Goal: Task Accomplishment & Management: Use online tool/utility

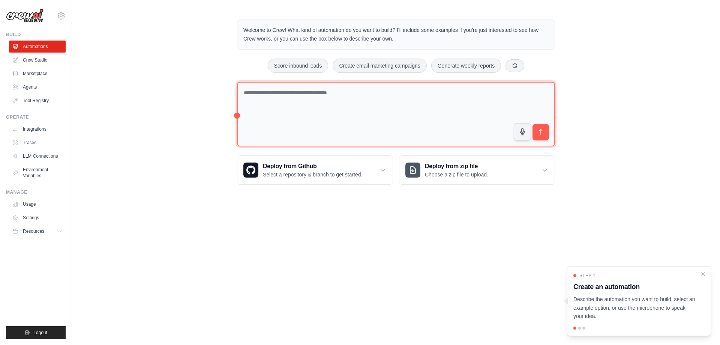
click at [323, 97] on textarea at bounding box center [396, 114] width 318 height 65
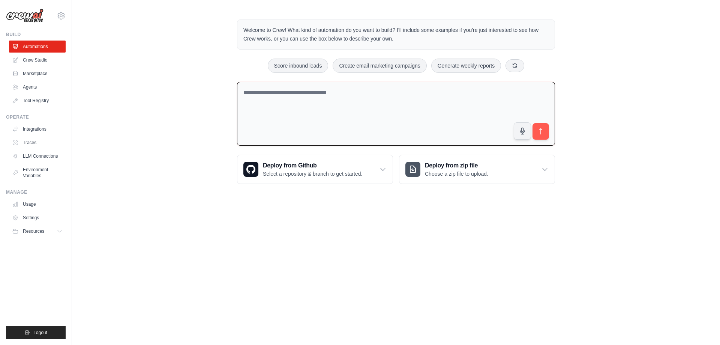
click at [187, 96] on div "Welcome to Crew! What kind of automation do you want to build? I'll include som…" at bounding box center [396, 101] width 648 height 188
click at [34, 62] on link "Crew Studio" at bounding box center [38, 60] width 57 height 12
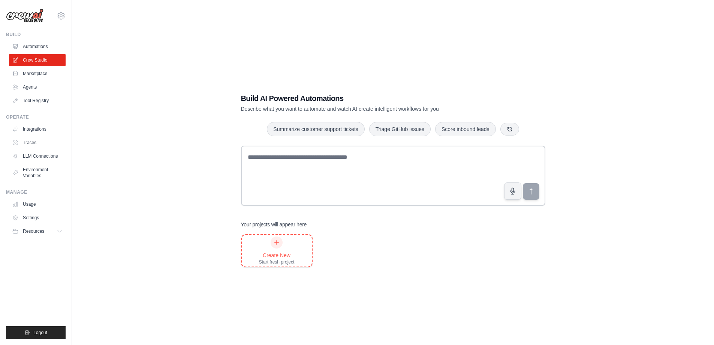
click at [297, 250] on div "Create New Start fresh project" at bounding box center [277, 250] width 70 height 31
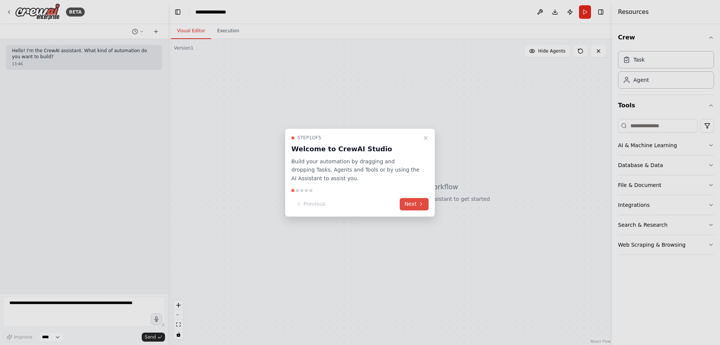
click at [411, 202] on button "Next" at bounding box center [414, 204] width 29 height 12
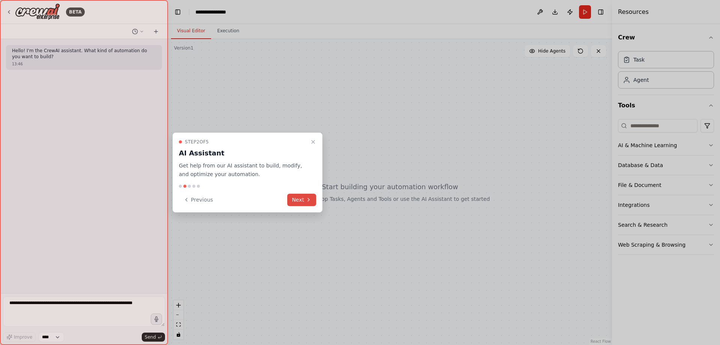
click at [306, 198] on icon at bounding box center [309, 199] width 6 height 6
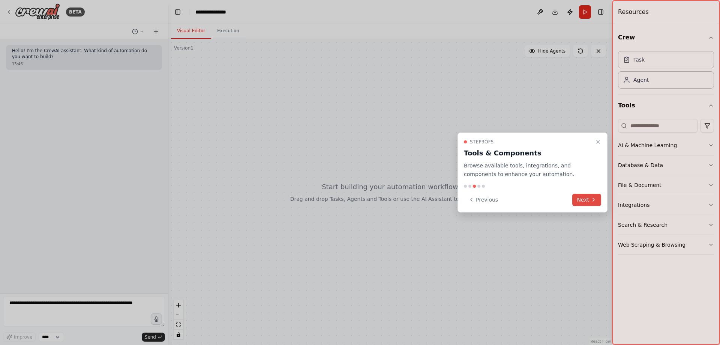
click at [583, 199] on button "Next" at bounding box center [586, 199] width 29 height 12
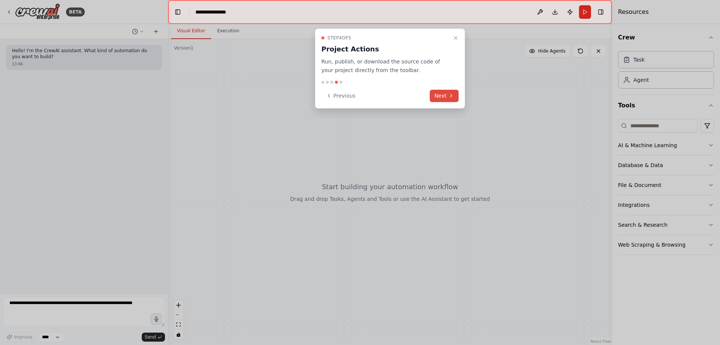
click at [453, 96] on icon at bounding box center [451, 96] width 6 height 6
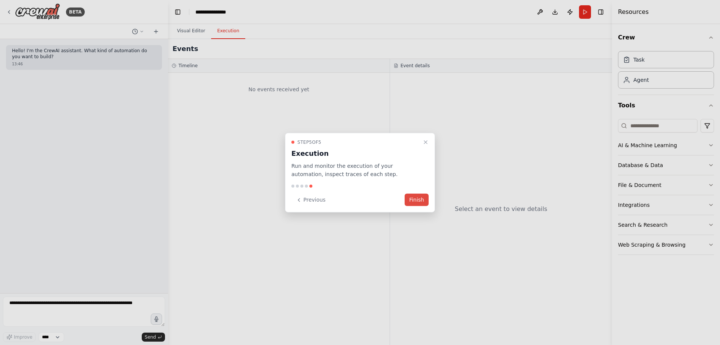
click at [409, 196] on button "Finish" at bounding box center [417, 199] width 24 height 12
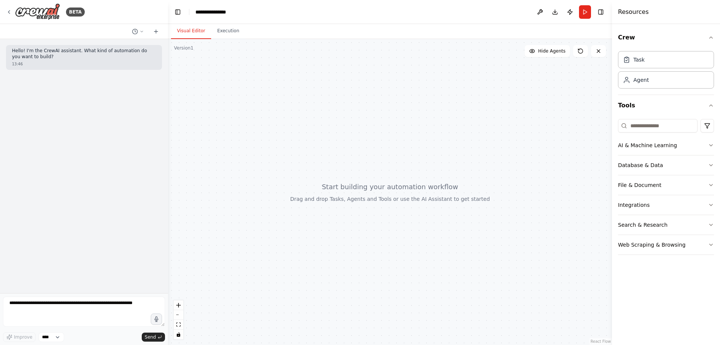
click at [313, 173] on div at bounding box center [390, 192] width 444 height 306
click at [642, 77] on div "Agent" at bounding box center [640, 79] width 15 height 7
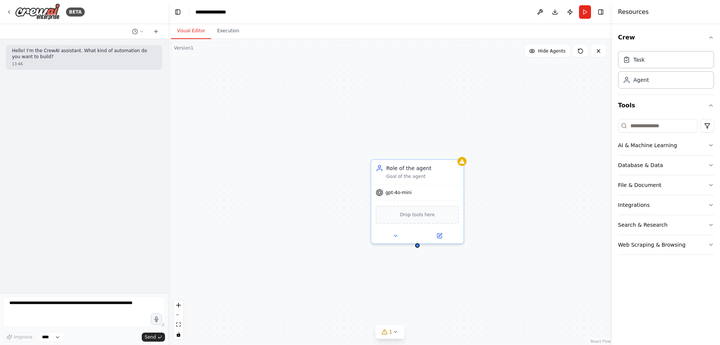
click at [474, 151] on div "Role of the agent Goal of the agent gpt-4o-mini Drop tools here" at bounding box center [390, 192] width 444 height 306
click at [432, 183] on div "gpt-4o-mini" at bounding box center [417, 191] width 92 height 16
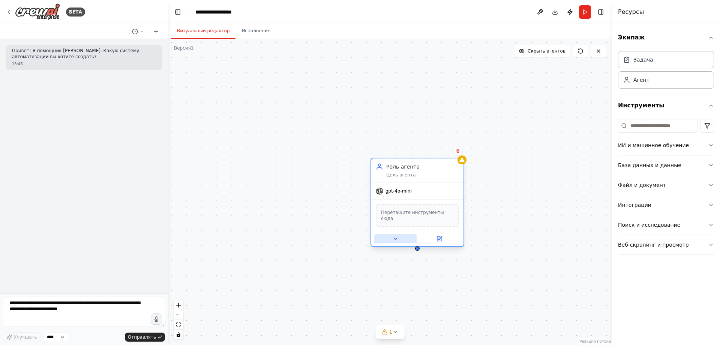
click at [395, 238] on icon at bounding box center [395, 238] width 3 height 1
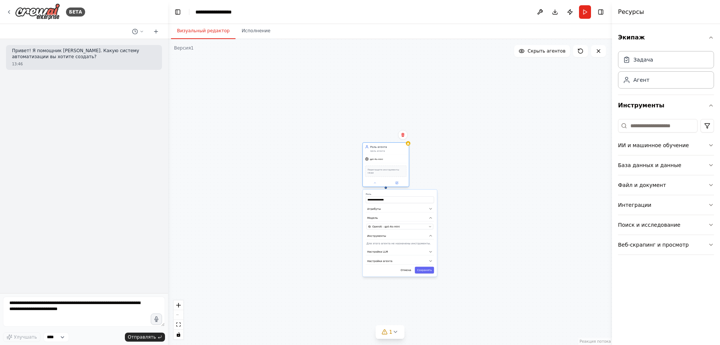
drag, startPoint x: 366, startPoint y: 196, endPoint x: 379, endPoint y: 151, distance: 47.3
click at [379, 151] on font "Цель агента" at bounding box center [377, 151] width 15 height 3
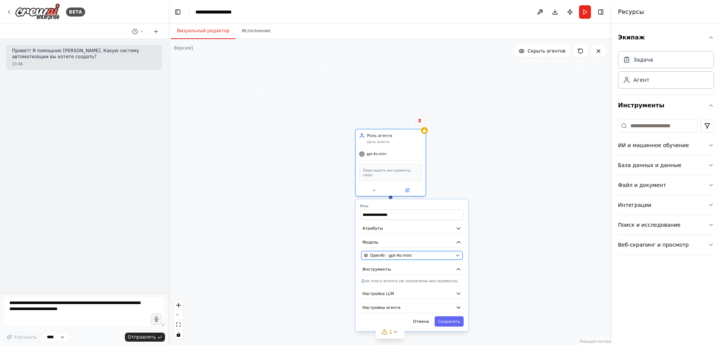
click at [421, 253] on div "OpenAI - gpt-4o-mini" at bounding box center [408, 255] width 89 height 6
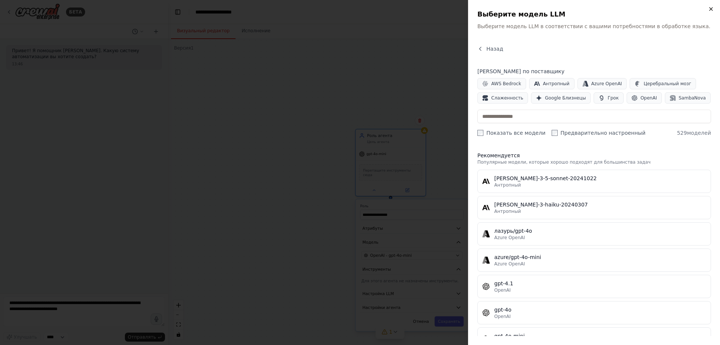
click at [709, 8] on icon "button" at bounding box center [711, 9] width 6 height 6
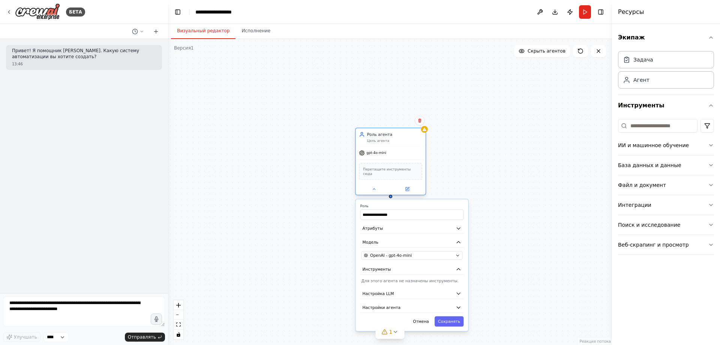
click at [382, 142] on font "Цель агента" at bounding box center [378, 141] width 22 height 4
click at [379, 139] on font "Цель агента" at bounding box center [378, 141] width 22 height 4
drag, startPoint x: 379, startPoint y: 139, endPoint x: 372, endPoint y: 140, distance: 7.3
click at [372, 140] on font "Цель агента" at bounding box center [378, 141] width 22 height 4
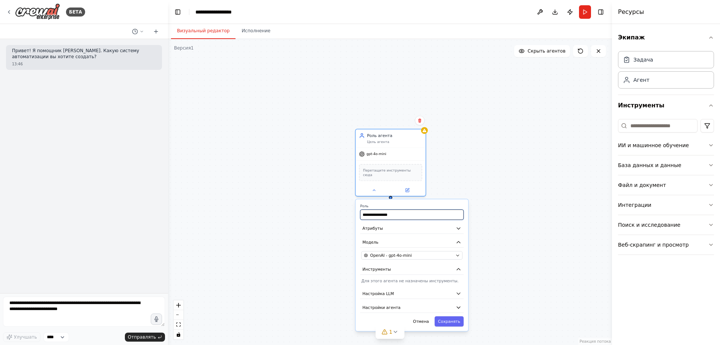
drag, startPoint x: 405, startPoint y: 211, endPoint x: 342, endPoint y: 211, distance: 62.6
click at [342, 211] on div "**********" at bounding box center [390, 192] width 444 height 306
drag, startPoint x: 411, startPoint y: 213, endPoint x: 361, endPoint y: 205, distance: 51.1
click at [361, 205] on div "**********" at bounding box center [411, 212] width 103 height 16
type input "*"
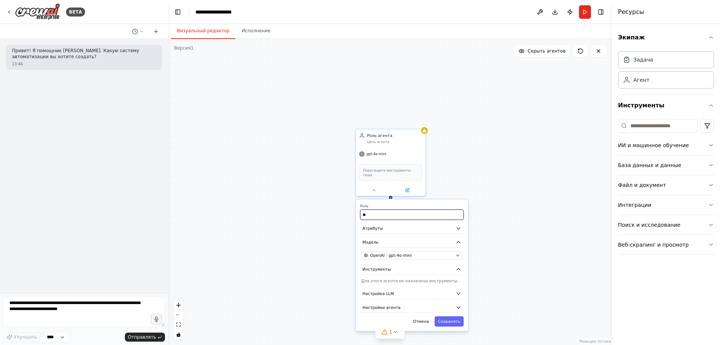
type input "*"
type input "**********"
click at [397, 227] on button "Атрибуты" at bounding box center [411, 228] width 103 height 10
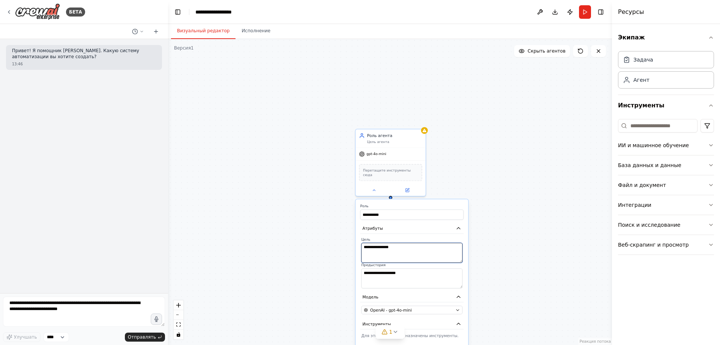
drag, startPoint x: 416, startPoint y: 243, endPoint x: 350, endPoint y: 248, distance: 66.5
click at [342, 245] on div "**********" at bounding box center [390, 192] width 444 height 306
drag, startPoint x: 352, startPoint y: 242, endPoint x: 363, endPoint y: 246, distance: 11.1
click at [363, 246] on textarea "**********" at bounding box center [411, 253] width 101 height 20
type textarea "**********"
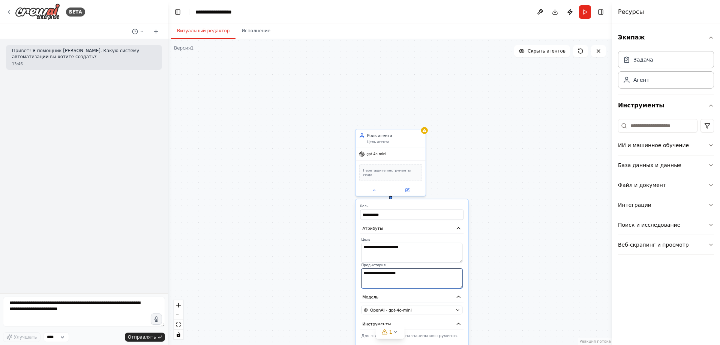
drag, startPoint x: 417, startPoint y: 267, endPoint x: 361, endPoint y: 267, distance: 55.1
click at [361, 268] on textarea "**********" at bounding box center [411, 278] width 101 height 20
type textarea "*"
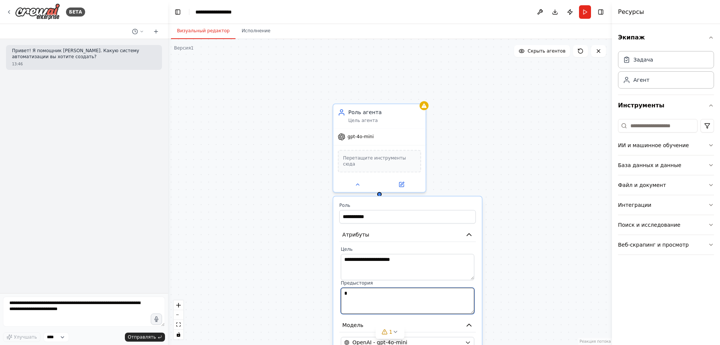
type textarea "*"
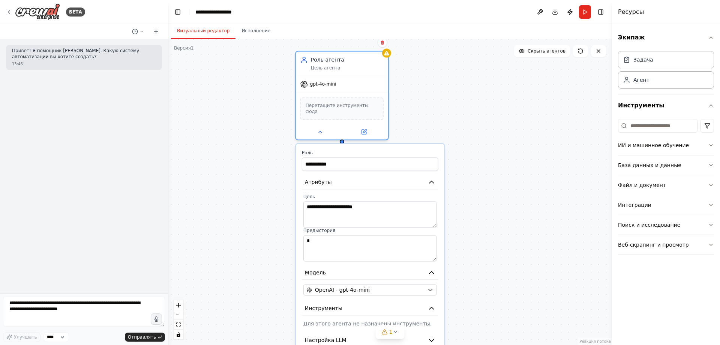
drag, startPoint x: 434, startPoint y: 242, endPoint x: 399, endPoint y: 186, distance: 65.9
click at [399, 186] on div "**********" at bounding box center [370, 267] width 148 height 246
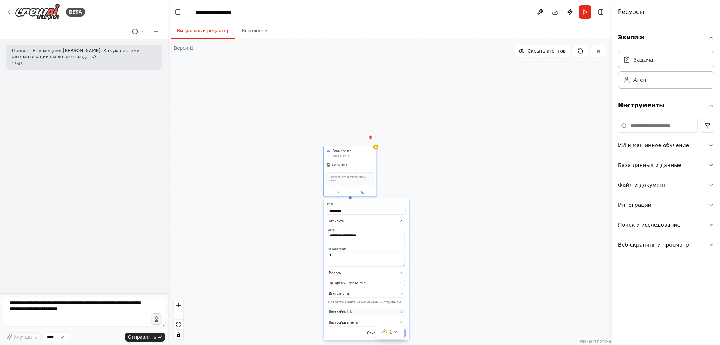
click at [364, 311] on button "Настройка LLM" at bounding box center [366, 311] width 78 height 8
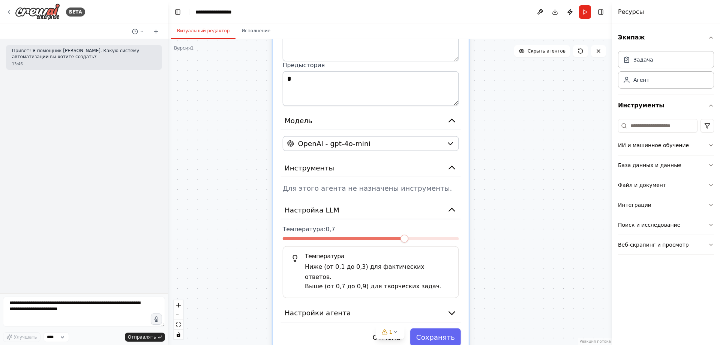
drag, startPoint x: 295, startPoint y: 300, endPoint x: 273, endPoint y: 236, distance: 67.6
click at [273, 236] on div "**********" at bounding box center [371, 152] width 196 height 402
click at [333, 234] on span at bounding box center [337, 238] width 8 height 8
click at [338, 235] on span at bounding box center [337, 238] width 8 height 8
click at [337, 234] on span at bounding box center [337, 238] width 8 height 8
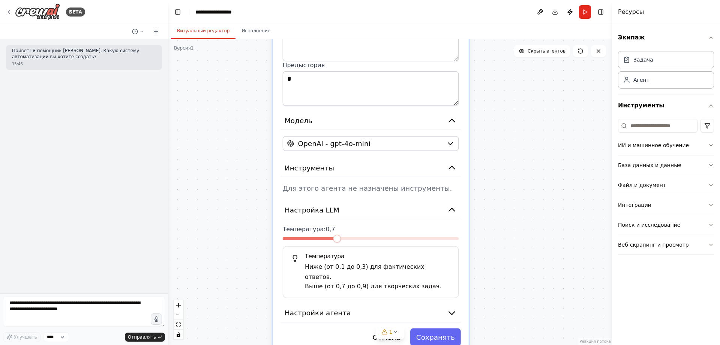
click at [329, 225] on font "0,7" at bounding box center [330, 228] width 9 height 7
click at [326, 225] on font "0,7" at bounding box center [330, 228] width 9 height 7
click at [425, 234] on span at bounding box center [421, 238] width 8 height 8
click at [333, 234] on span at bounding box center [337, 238] width 8 height 8
click at [379, 303] on button "Настройки агента" at bounding box center [370, 312] width 180 height 18
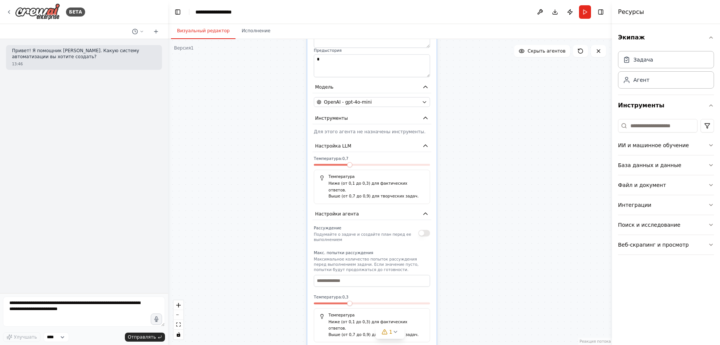
drag, startPoint x: 371, startPoint y: 313, endPoint x: 365, endPoint y: 223, distance: 89.8
click at [365, 232] on font "Подумайте о задаче и создайте план перед ее выполнением" at bounding box center [362, 237] width 97 height 10
click at [364, 274] on input "number" at bounding box center [372, 280] width 116 height 12
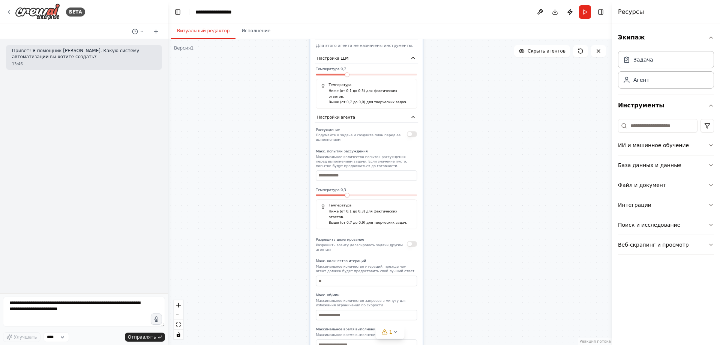
drag, startPoint x: 374, startPoint y: 259, endPoint x: 366, endPoint y: 154, distance: 104.5
click at [366, 154] on p "Максимальное количество попыток рассуждения перед выполнением задачи. Если знач…" at bounding box center [366, 160] width 101 height 13
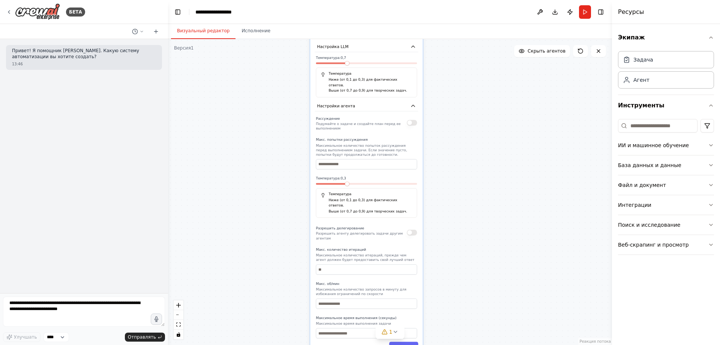
drag, startPoint x: 361, startPoint y: 232, endPoint x: 362, endPoint y: 228, distance: 3.8
click at [362, 247] on label "Макс. количество итераций" at bounding box center [366, 249] width 101 height 4
click at [411, 229] on button "button" at bounding box center [412, 232] width 10 height 6
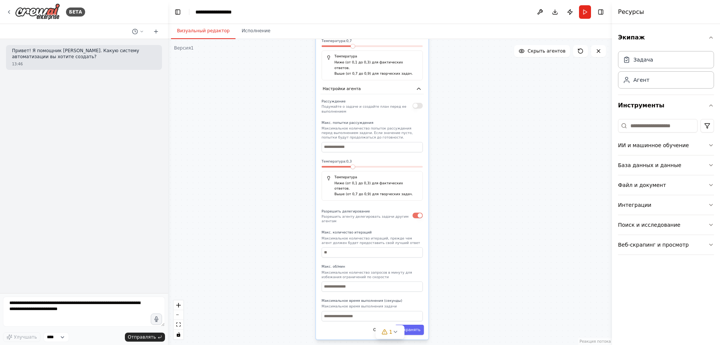
drag, startPoint x: 370, startPoint y: 268, endPoint x: 375, endPoint y: 253, distance: 16.3
click at [375, 270] on font "Максимальное количество запросов в минуту для избежания ограничений по скорости" at bounding box center [367, 274] width 90 height 9
click at [404, 327] on font "Сохранять" at bounding box center [409, 329] width 22 height 4
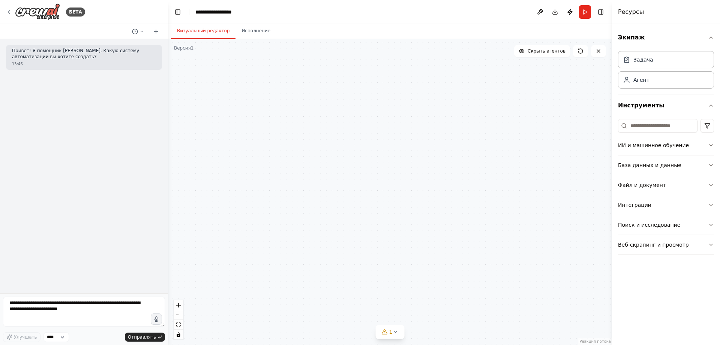
drag, startPoint x: 372, startPoint y: 172, endPoint x: 374, endPoint y: 310, distance: 138.4
click at [374, 310] on div "doverenost' zamena pd v doverennosti gpt-4o-mini Перетащите инструменты сюда" at bounding box center [390, 192] width 444 height 306
drag, startPoint x: 378, startPoint y: 150, endPoint x: 378, endPoint y: 256, distance: 105.7
click at [380, 272] on div "doverenost' zamena pd v doverennosti gpt-4o-mini Перетащите инструменты сюда" at bounding box center [390, 192] width 444 height 306
drag, startPoint x: 390, startPoint y: 231, endPoint x: 390, endPoint y: 241, distance: 10.1
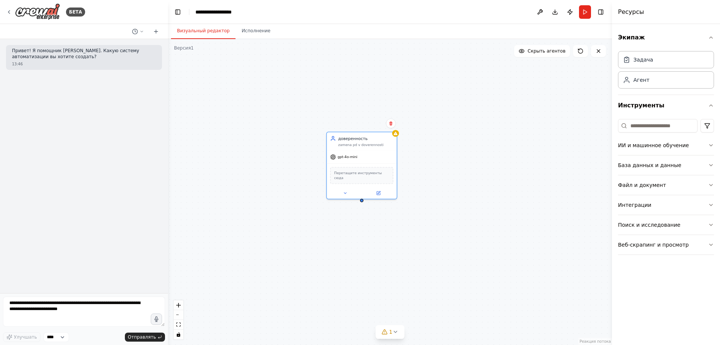
click at [390, 241] on div "доверенность zamena pd v doverennosti gpt-4o-mini Перетащите инструменты сюда" at bounding box center [390, 192] width 444 height 306
click at [351, 188] on button at bounding box center [345, 191] width 32 height 7
click at [396, 135] on div at bounding box center [395, 132] width 7 height 7
click at [383, 191] on button at bounding box center [378, 191] width 32 height 7
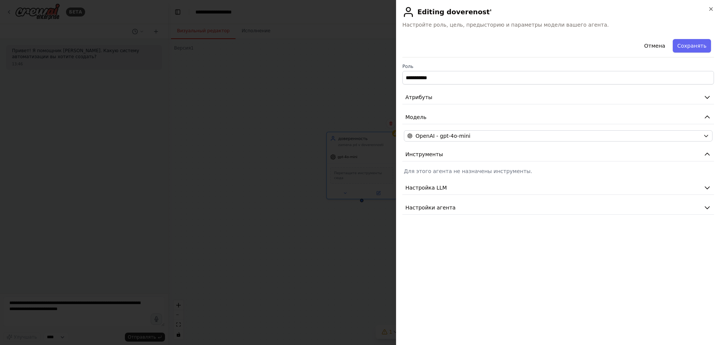
click at [320, 183] on div at bounding box center [360, 172] width 720 height 345
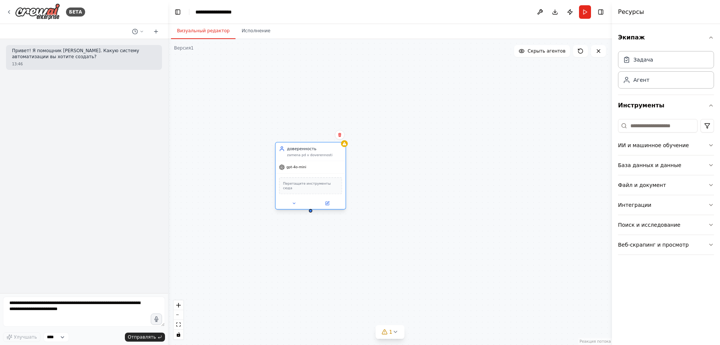
drag, startPoint x: 370, startPoint y: 139, endPoint x: 317, endPoint y: 151, distance: 54.7
click at [317, 151] on div "доверенность zamena pd v doverennosti" at bounding box center [314, 151] width 55 height 11
click at [250, 33] on font "Исполнение" at bounding box center [255, 30] width 29 height 5
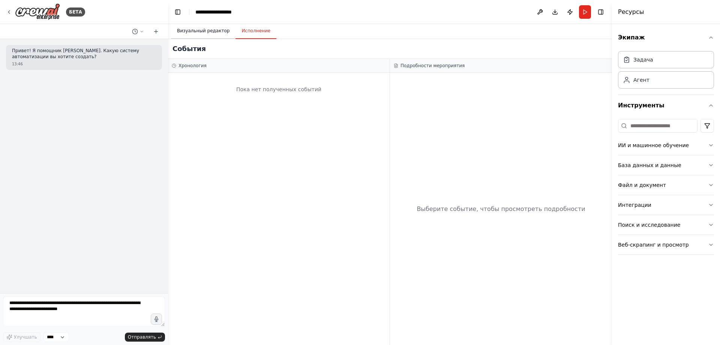
click at [210, 31] on font "Визуальный редактор" at bounding box center [203, 30] width 52 height 5
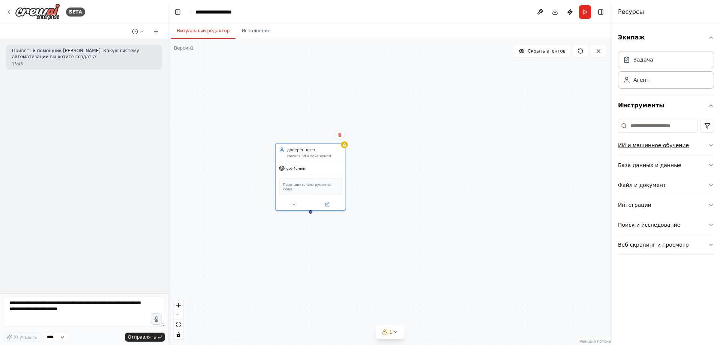
click at [655, 147] on font "ИИ и машинное обучение" at bounding box center [653, 145] width 71 height 6
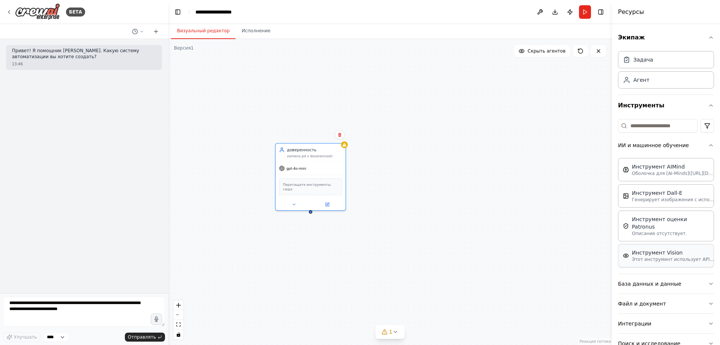
click at [298, 201] on button at bounding box center [294, 201] width 32 height 7
click at [308, 189] on div "VisionTool" at bounding box center [310, 184] width 63 height 15
click at [313, 186] on img at bounding box center [310, 184] width 7 height 7
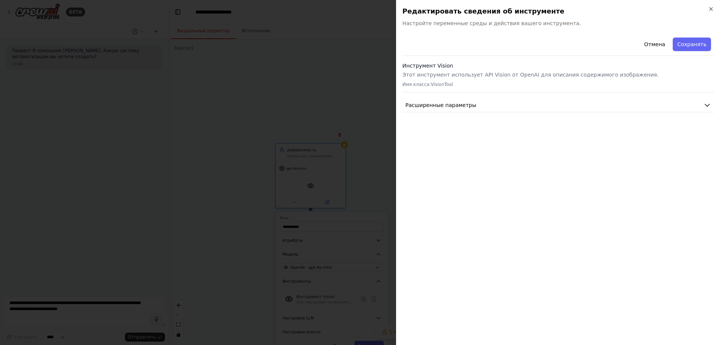
click at [346, 122] on div at bounding box center [360, 172] width 720 height 345
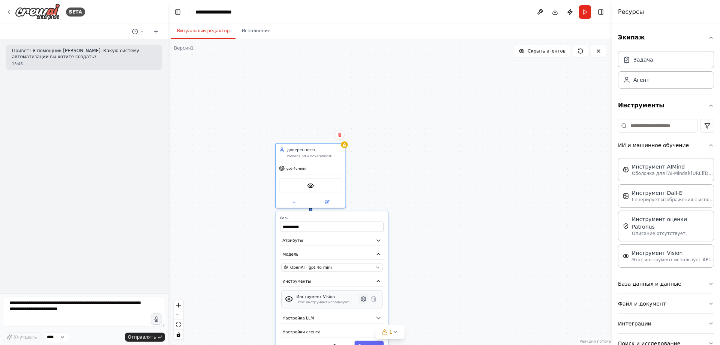
click at [364, 298] on icon at bounding box center [364, 299] width 2 height 2
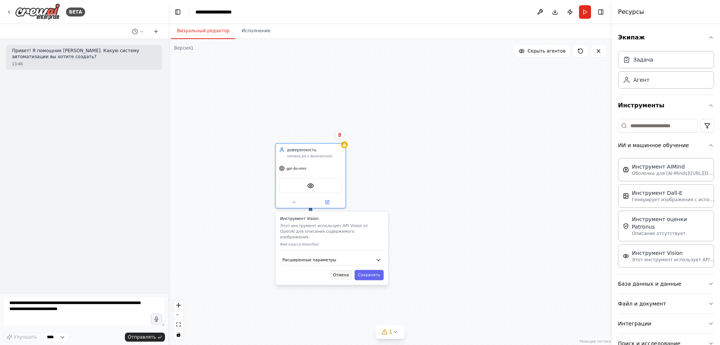
click at [352, 270] on button "Отмена" at bounding box center [341, 275] width 23 height 10
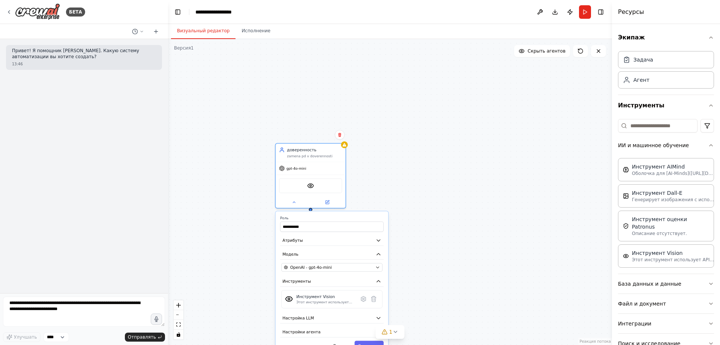
drag, startPoint x: 372, startPoint y: 299, endPoint x: 428, endPoint y: 287, distance: 57.9
click at [372, 299] on icon at bounding box center [373, 299] width 5 height 6
click at [708, 146] on icon "button" at bounding box center [711, 145] width 6 height 6
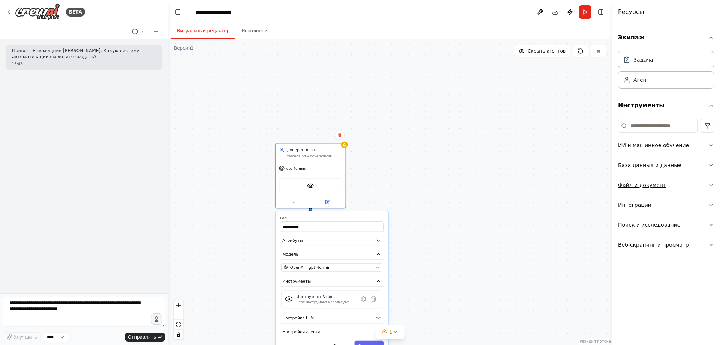
click at [707, 183] on button "Файл и документ" at bounding box center [666, 184] width 96 height 19
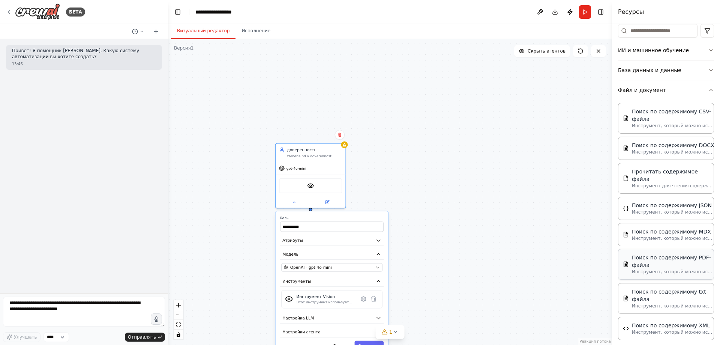
scroll to position [112, 0]
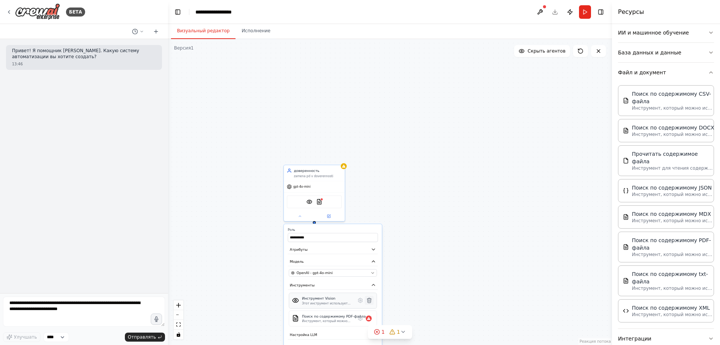
click at [369, 301] on icon at bounding box center [369, 300] width 4 height 5
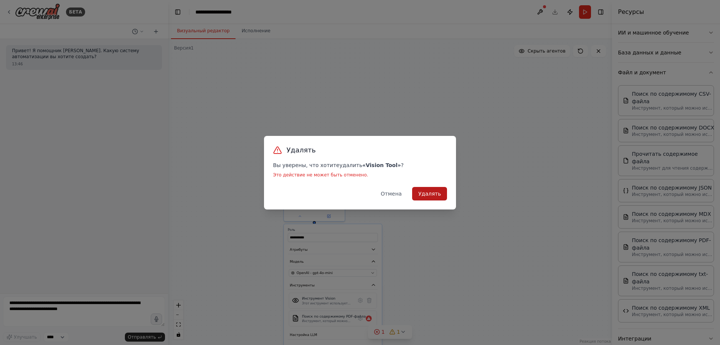
click at [431, 194] on font "Удалять" at bounding box center [429, 193] width 23 height 6
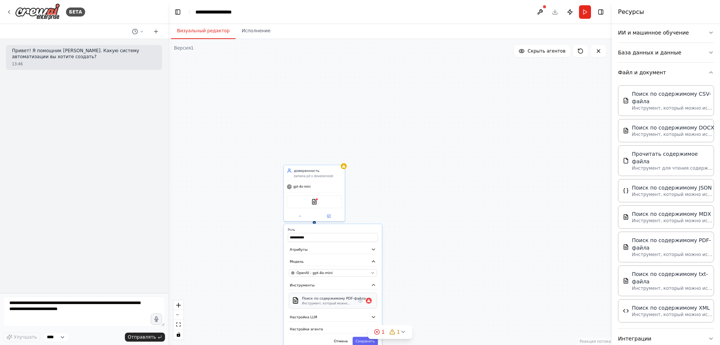
click at [345, 301] on div "Инструмент, который можно использовать для семантического поиска запроса в соде…" at bounding box center [334, 303] width 64 height 4
click at [379, 331] on circle at bounding box center [376, 331] width 5 height 5
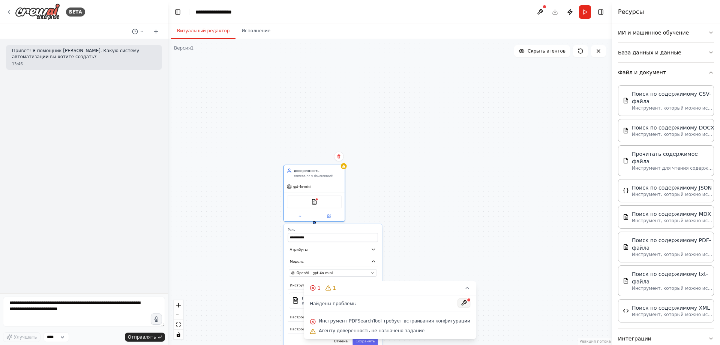
click at [457, 302] on button at bounding box center [463, 302] width 13 height 9
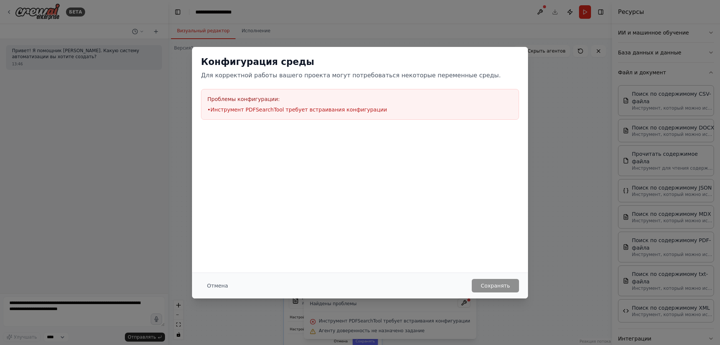
click at [264, 111] on font "Инструмент PDFSearchTool требует встраивания конфигурации" at bounding box center [298, 109] width 177 height 6
click at [228, 285] on button "Отмена" at bounding box center [217, 285] width 33 height 13
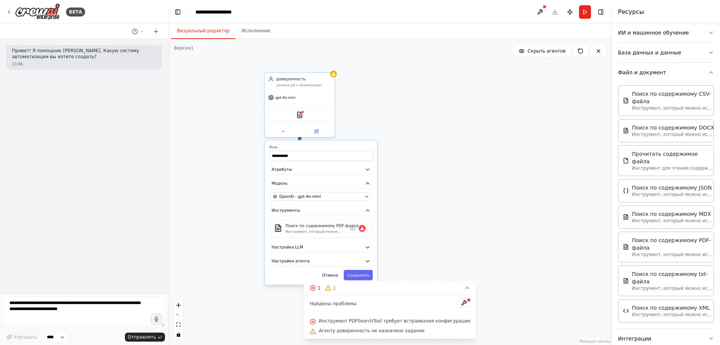
drag, startPoint x: 432, startPoint y: 248, endPoint x: 423, endPoint y: 172, distance: 75.9
click at [423, 172] on div "**********" at bounding box center [390, 192] width 444 height 306
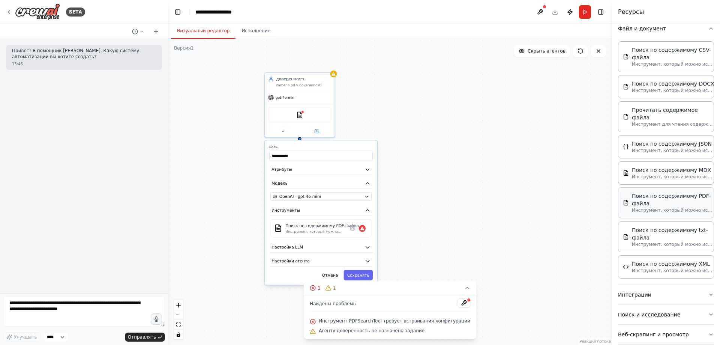
scroll to position [160, 0]
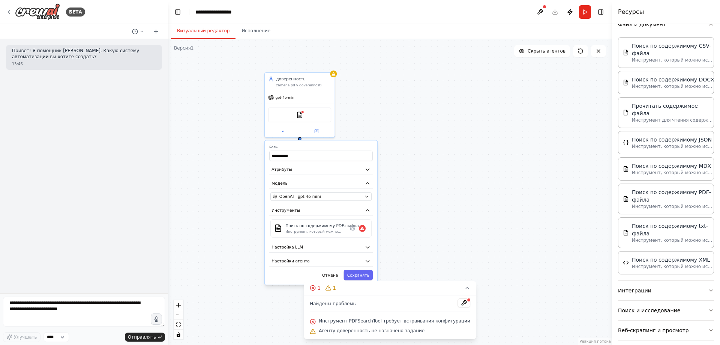
click at [663, 289] on button "Интеграции" at bounding box center [666, 289] width 96 height 19
click at [316, 231] on font "Инструмент, который можно использовать для семантического поиска запроса в соде…" at bounding box center [317, 238] width 64 height 18
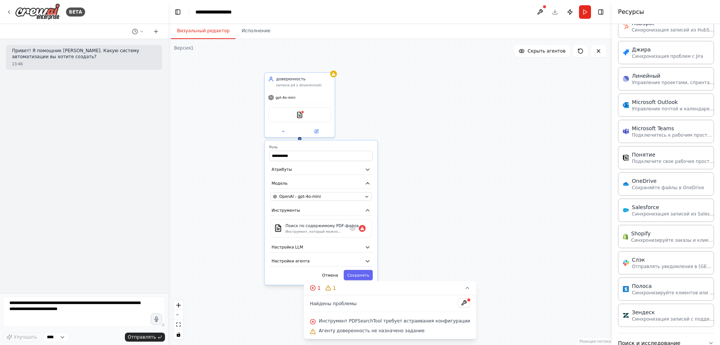
scroll to position [685, 0]
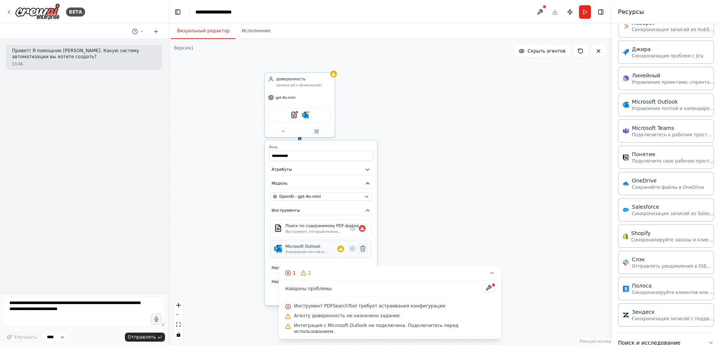
click at [363, 249] on icon at bounding box center [362, 249] width 5 height 6
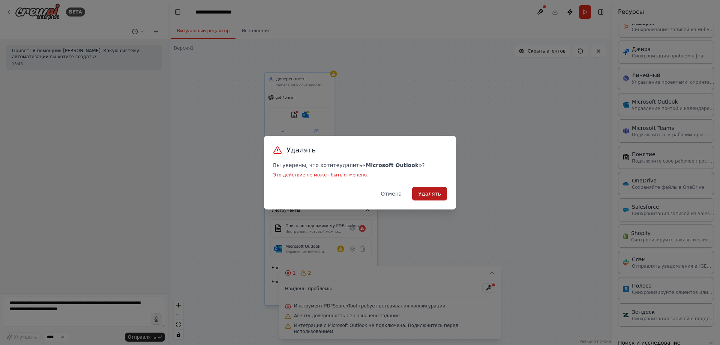
click at [435, 193] on font "Удалять" at bounding box center [429, 193] width 23 height 6
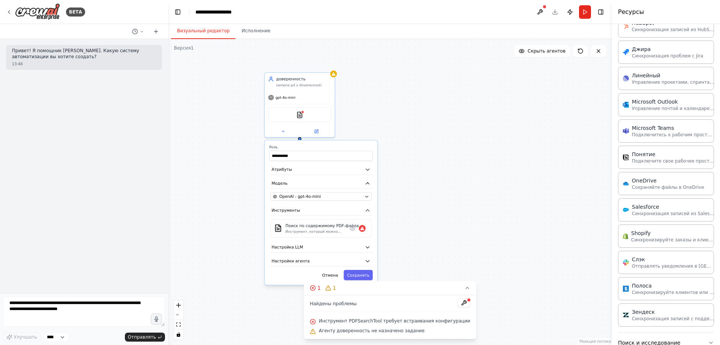
click at [381, 319] on font "Инструмент PDFSearchTool требует встраивания конфигурации" at bounding box center [394, 320] width 151 height 5
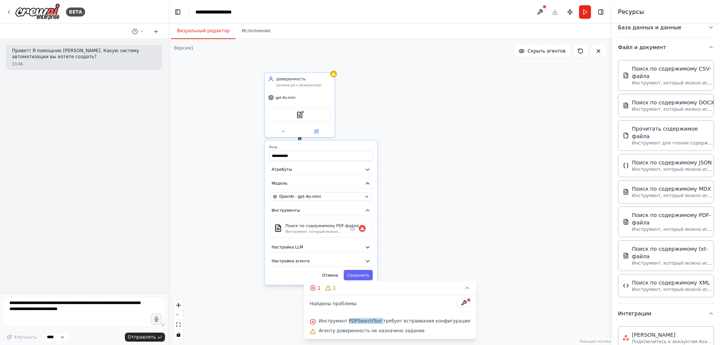
scroll to position [43, 0]
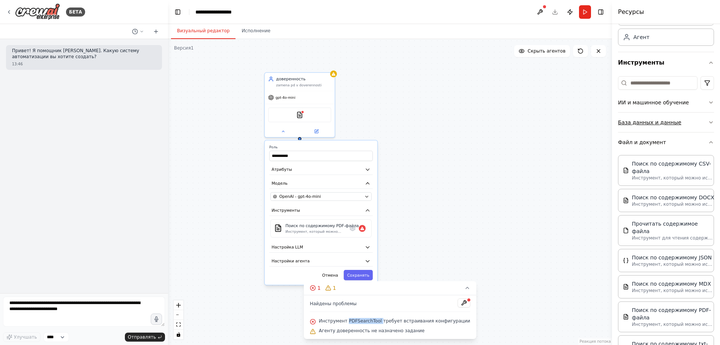
click at [667, 124] on font "База данных и данные" at bounding box center [649, 122] width 63 height 6
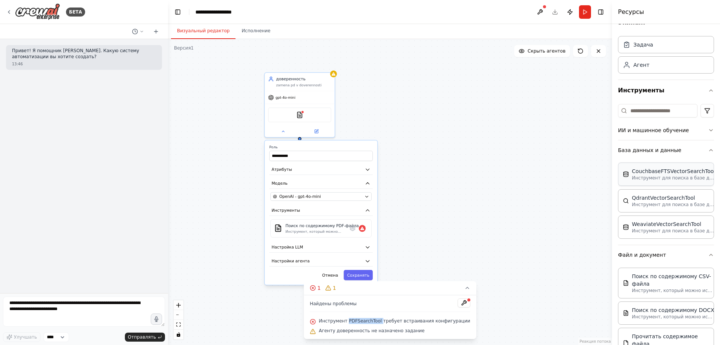
scroll to position [0, 0]
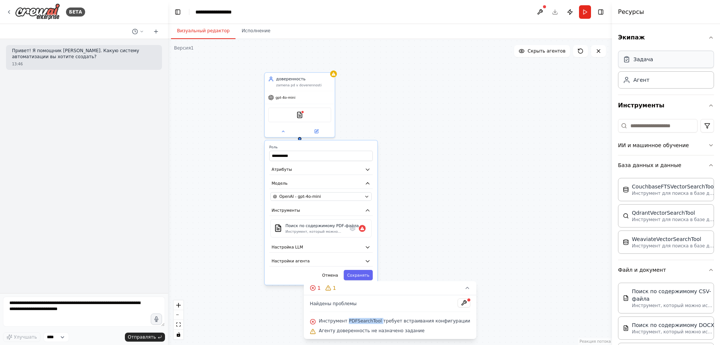
click at [650, 61] on font "Задача" at bounding box center [643, 59] width 20 height 6
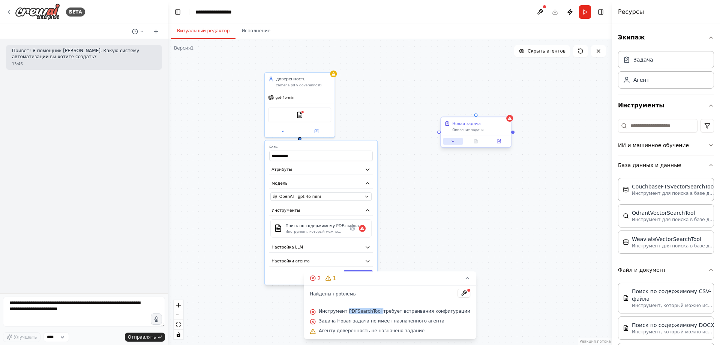
click at [458, 142] on button at bounding box center [452, 141] width 19 height 7
drag, startPoint x: 439, startPoint y: 133, endPoint x: 334, endPoint y: 105, distance: 108.7
drag, startPoint x: 438, startPoint y: 133, endPoint x: 294, endPoint y: 99, distance: 148.6
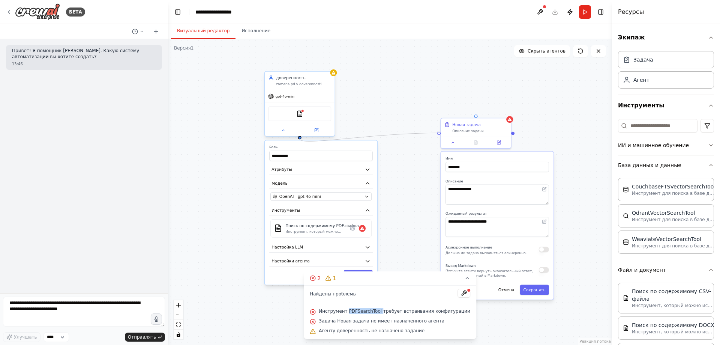
drag, startPoint x: 439, startPoint y: 133, endPoint x: 300, endPoint y: 139, distance: 139.2
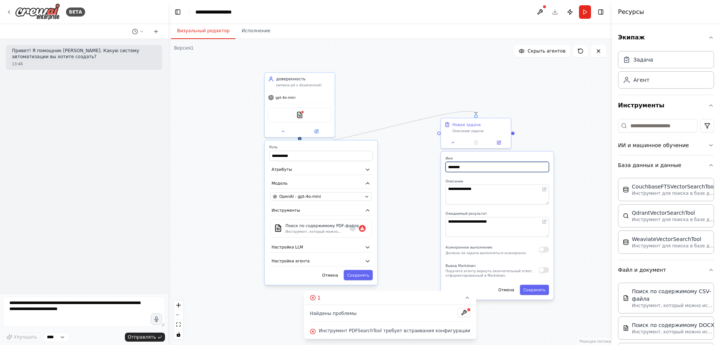
drag, startPoint x: 483, startPoint y: 170, endPoint x: 443, endPoint y: 168, distance: 40.2
click at [443, 168] on div "**********" at bounding box center [497, 225] width 112 height 148
type input "*"
type input "**********"
click at [535, 290] on font "Сохранять" at bounding box center [534, 289] width 22 height 4
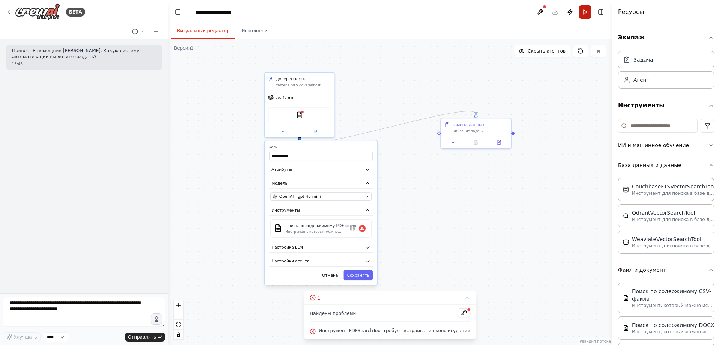
click at [582, 13] on button "Бегать" at bounding box center [585, 11] width 12 height 13
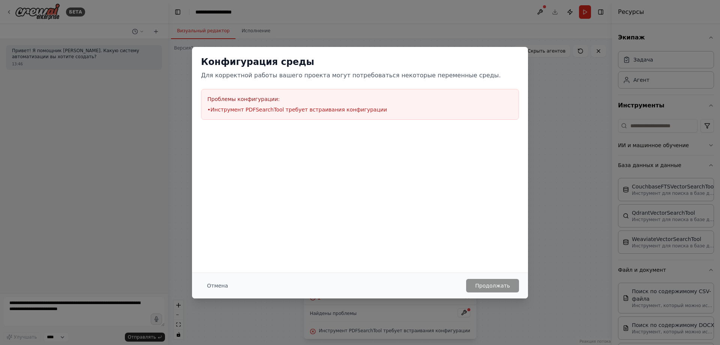
click at [273, 109] on font "Инструмент PDFSearchTool требует встраивания конфигурации" at bounding box center [298, 109] width 177 height 6
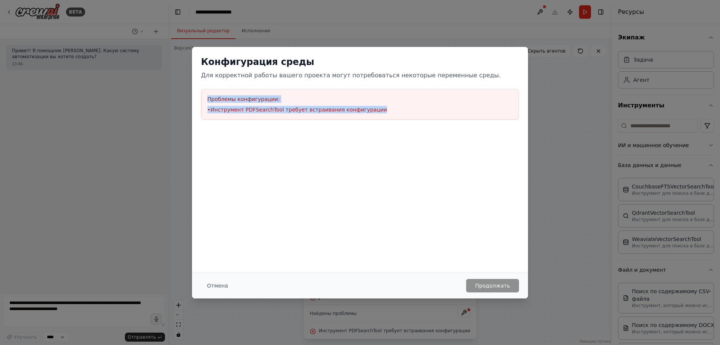
drag, startPoint x: 365, startPoint y: 110, endPoint x: 207, endPoint y: 95, distance: 158.6
click at [207, 95] on div "Проблемы конфигурации: • Инструмент PDFSearchTool требует встраивания конфигура…" at bounding box center [360, 104] width 318 height 31
copy div "Проблемы конфигурации: • Инструмент PDFSearchTool требует встраивания конфигура…"
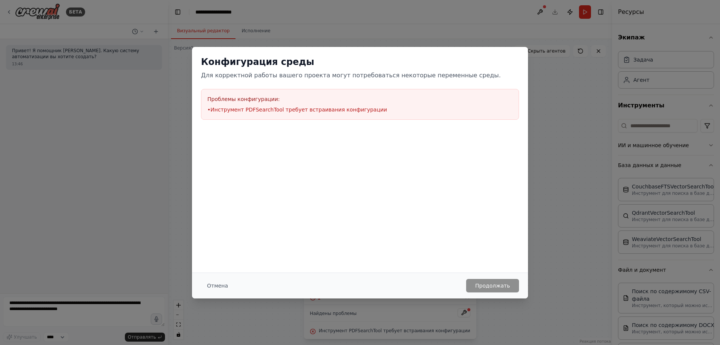
click at [587, 184] on div "Конфигурация среды Для корректной работы вашего проекта могут потребоваться нек…" at bounding box center [360, 172] width 720 height 345
click at [536, 57] on div "Конфигурация среды Для корректной работы вашего проекта могут потребоваться нек…" at bounding box center [360, 172] width 720 height 345
